Goal: Check status: Check status

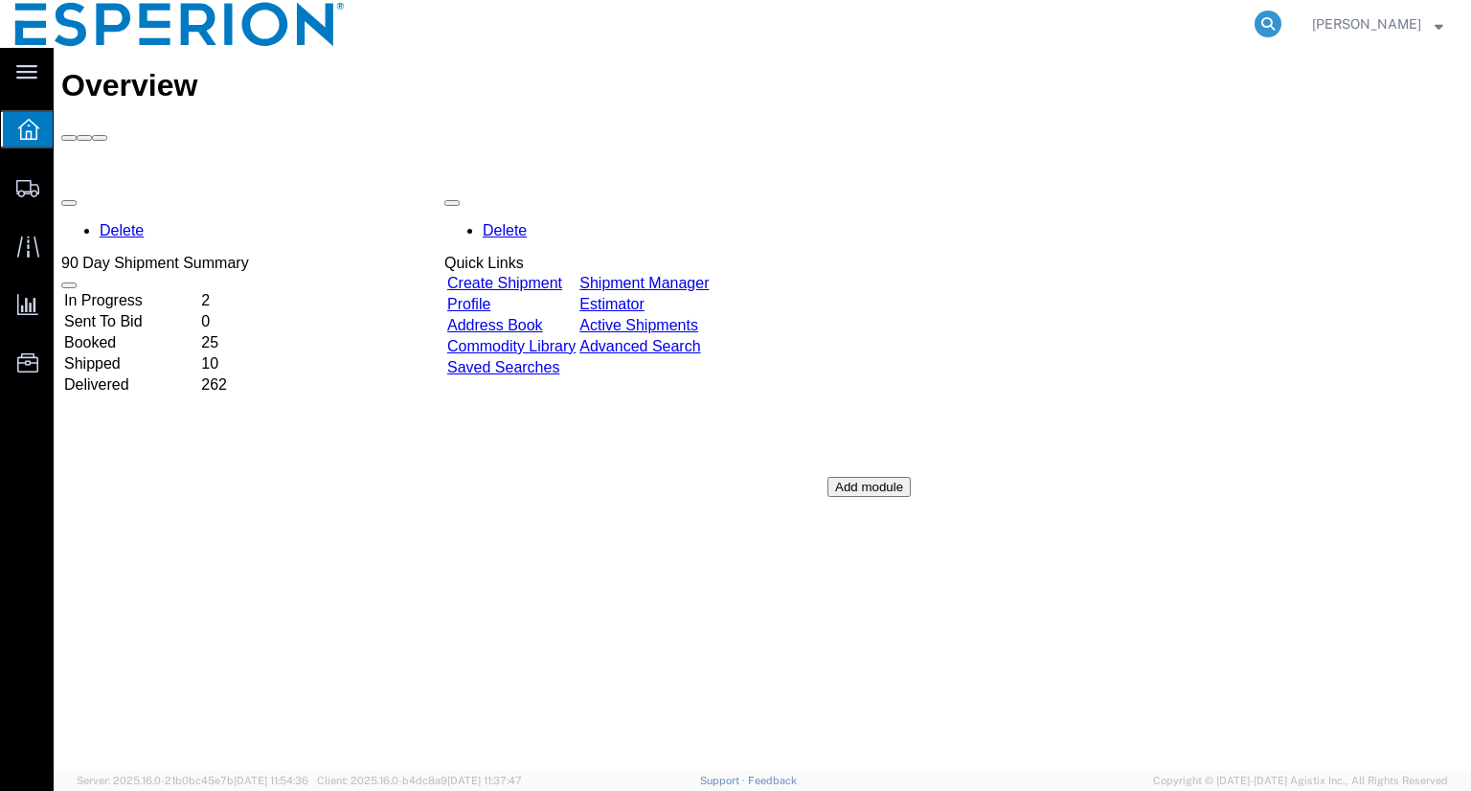
click at [1281, 22] on icon at bounding box center [1267, 24] width 27 height 27
click at [1164, 35] on input "search" at bounding box center [963, 24] width 582 height 46
paste input "55801169"
type input "55801169"
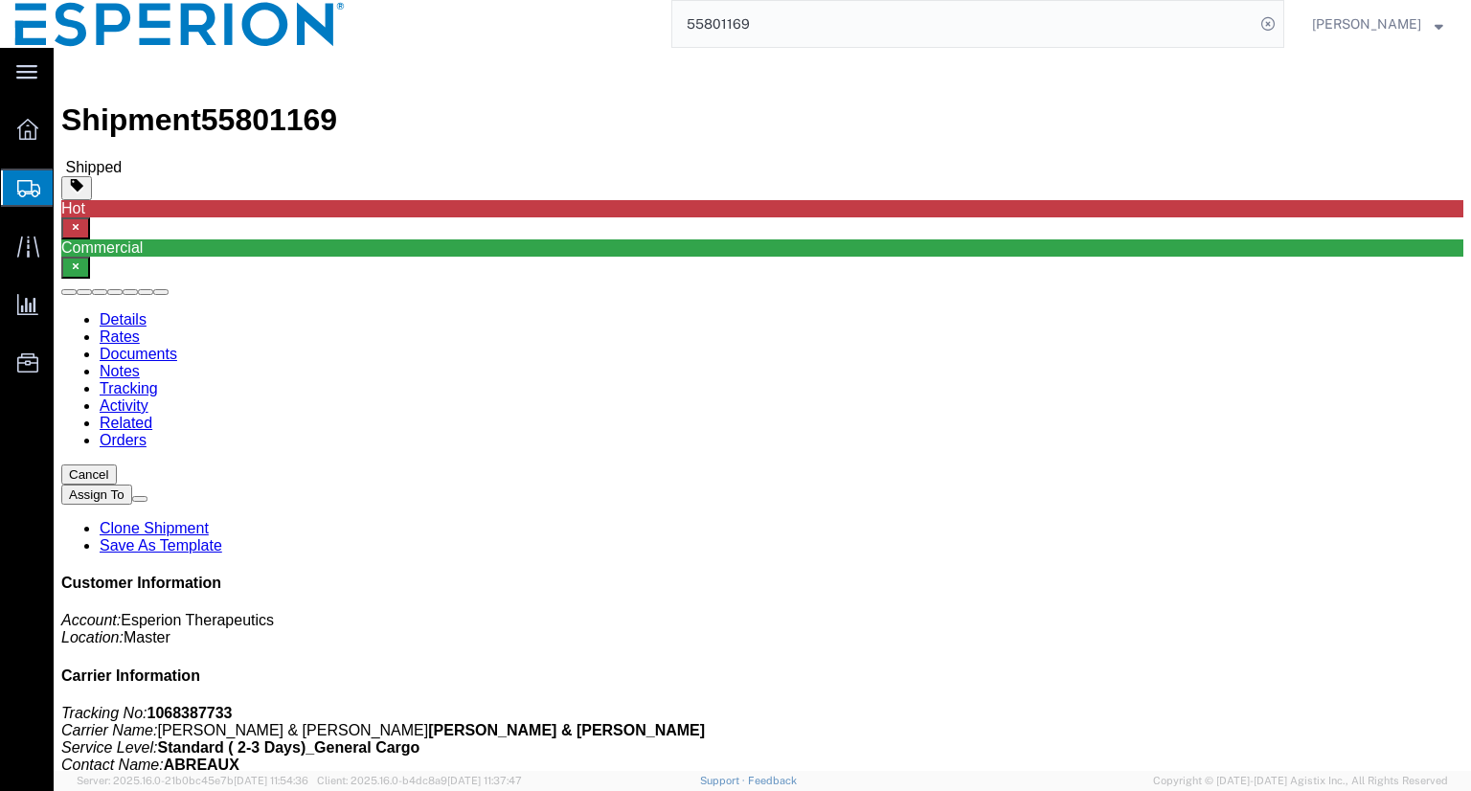
click link "Tracking"
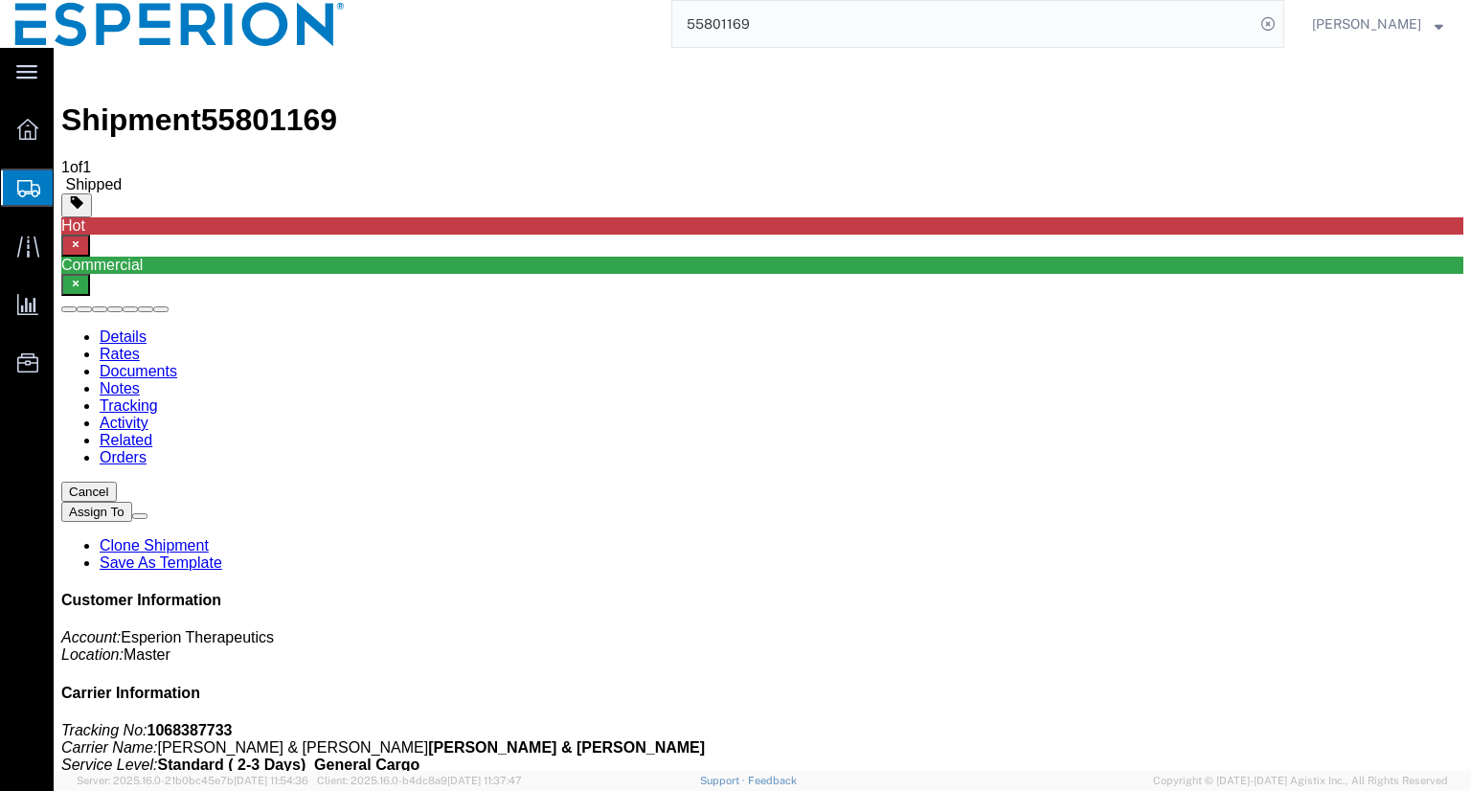
click at [177, 363] on link "Documents" at bounding box center [139, 371] width 78 height 16
click at [158, 397] on link "Tracking" at bounding box center [129, 405] width 58 height 16
